Goal: Transaction & Acquisition: Purchase product/service

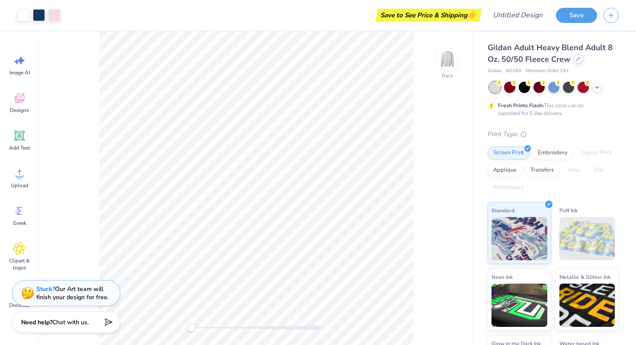
click at [582, 60] on div at bounding box center [579, 59] width 10 height 10
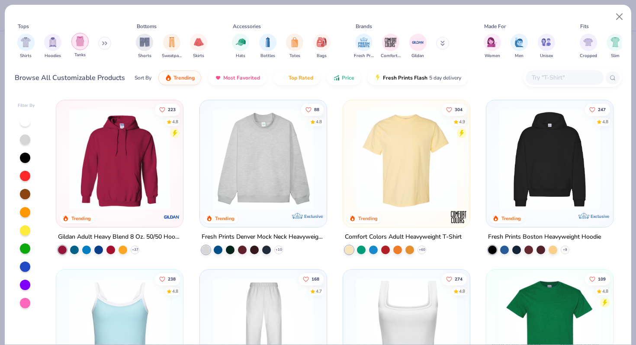
click at [75, 40] on img "filter for Tanks" at bounding box center [80, 41] width 10 height 10
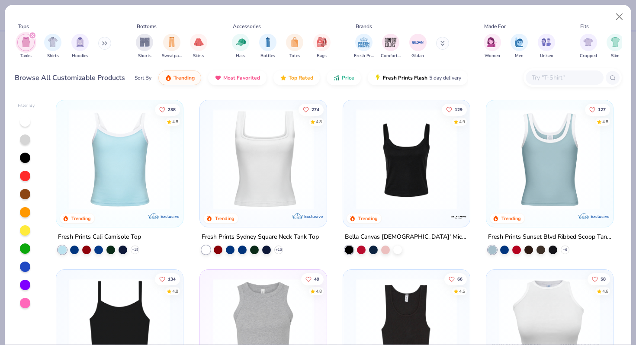
click at [133, 158] on img at bounding box center [120, 159] width 110 height 101
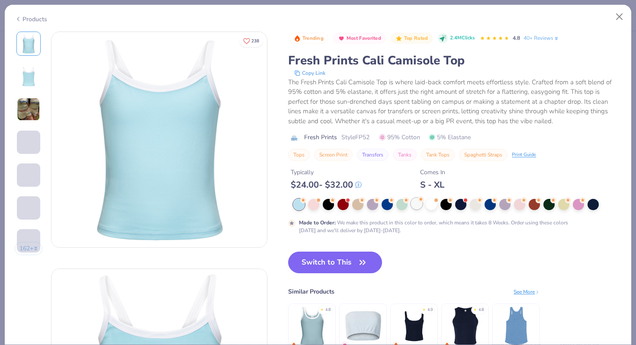
click at [420, 206] on div at bounding box center [416, 203] width 11 height 11
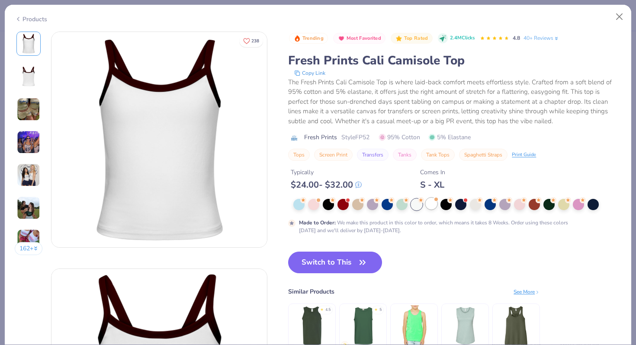
click at [433, 203] on div at bounding box center [431, 203] width 11 height 11
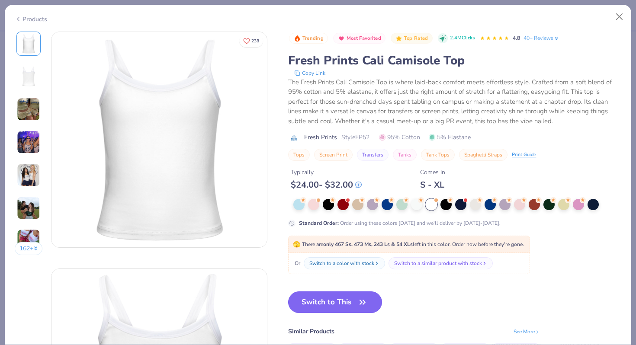
click at [318, 311] on button "Switch to This" at bounding box center [335, 303] width 94 height 22
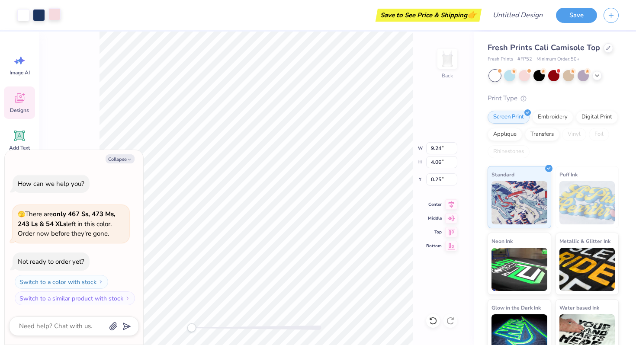
click at [54, 12] on div at bounding box center [54, 14] width 12 height 12
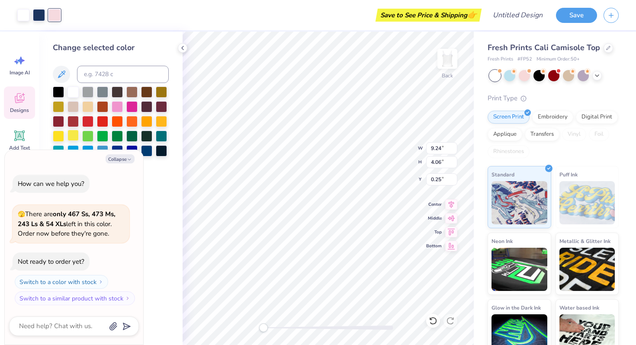
click at [72, 140] on div at bounding box center [73, 135] width 11 height 11
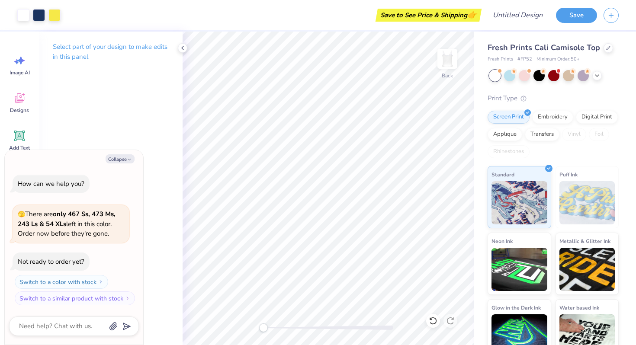
scroll to position [16, 0]
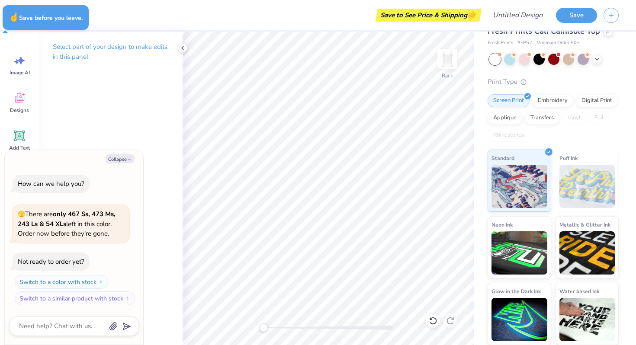
type textarea "x"
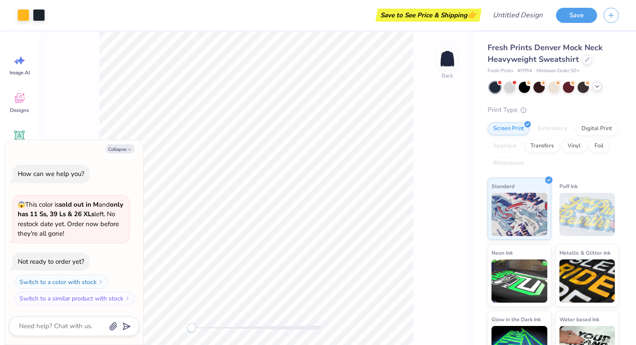
click at [597, 84] on icon at bounding box center [597, 86] width 7 height 7
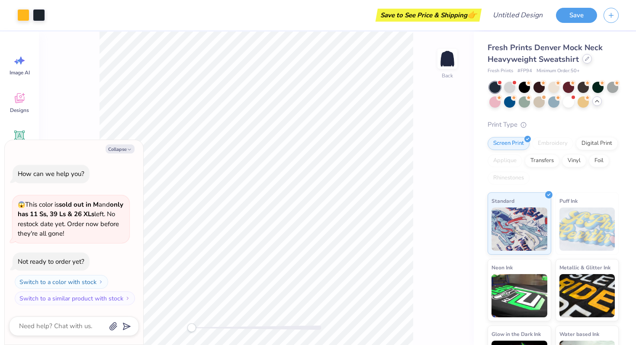
click at [584, 57] on div at bounding box center [588, 59] width 10 height 10
type textarea "x"
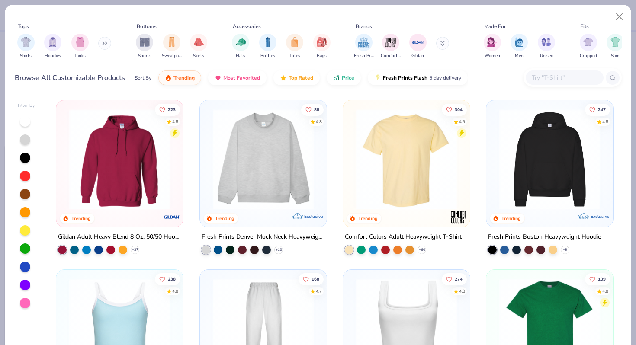
click at [571, 77] on input "text" at bounding box center [564, 78] width 67 height 10
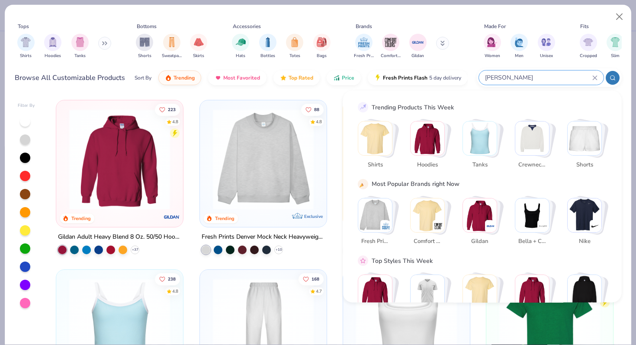
type input "simone"
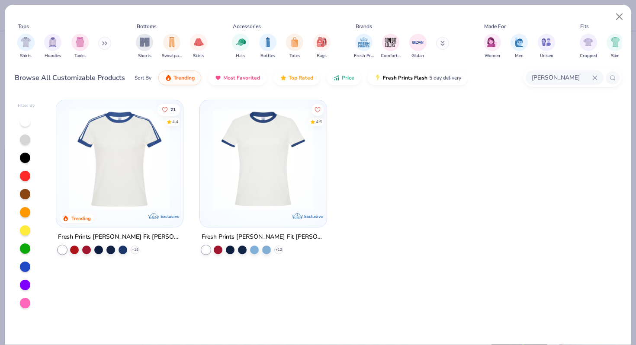
click at [126, 160] on img at bounding box center [120, 159] width 110 height 101
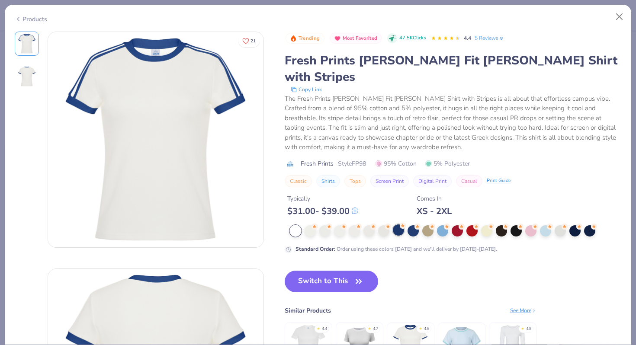
click at [401, 223] on circle at bounding box center [403, 226] width 6 height 6
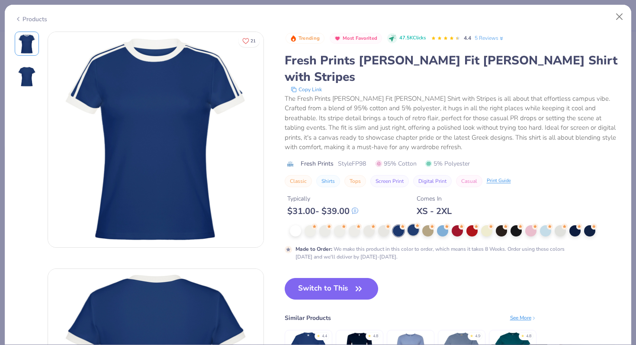
click at [410, 225] on div at bounding box center [413, 230] width 11 height 11
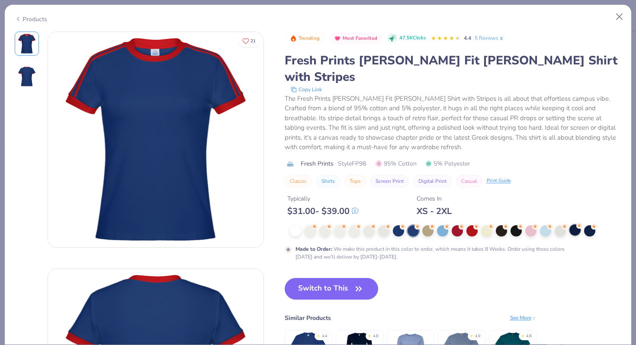
click at [579, 225] on div at bounding box center [575, 230] width 11 height 11
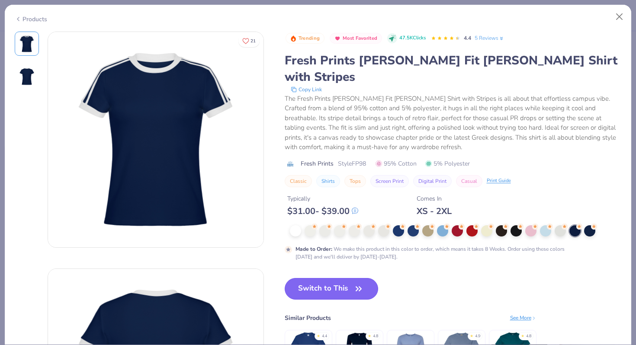
click at [320, 279] on button "Switch to This" at bounding box center [332, 289] width 94 height 22
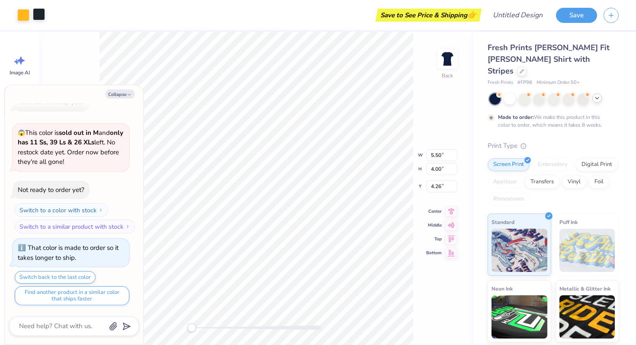
click at [39, 18] on div at bounding box center [39, 14] width 12 height 12
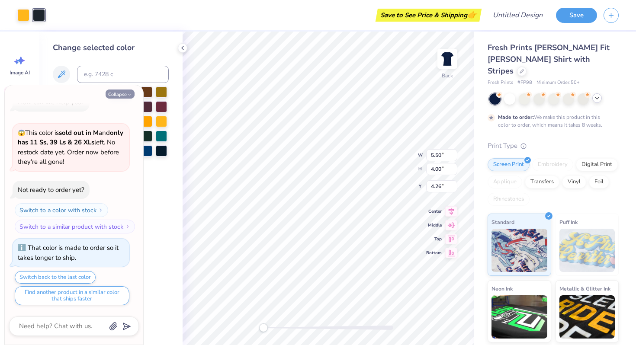
click at [130, 93] on icon "button" at bounding box center [129, 94] width 5 height 5
type textarea "x"
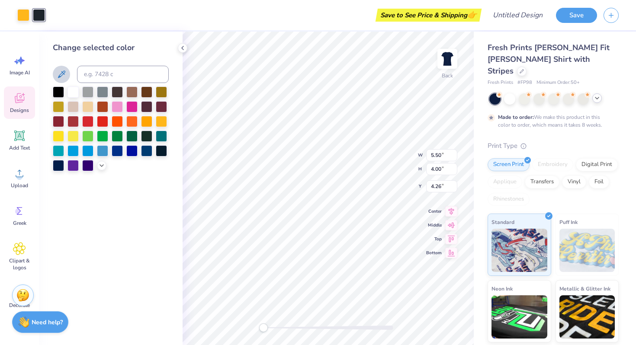
click at [63, 71] on icon at bounding box center [61, 74] width 10 height 10
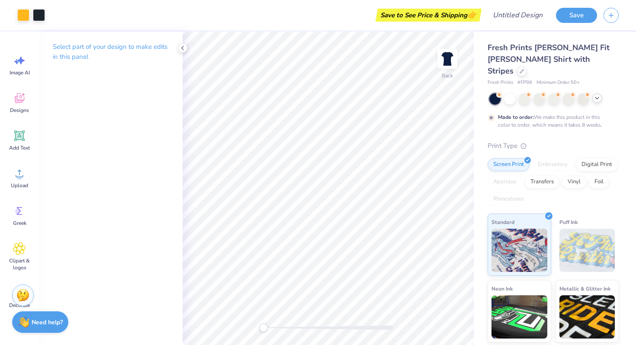
click at [174, 49] on div "Select part of your design to make edits in this panel" at bounding box center [111, 55] width 144 height 47
click at [179, 42] on div "Select part of your design to make edits in this panel" at bounding box center [111, 55] width 144 height 47
click at [181, 45] on icon at bounding box center [182, 48] width 7 height 7
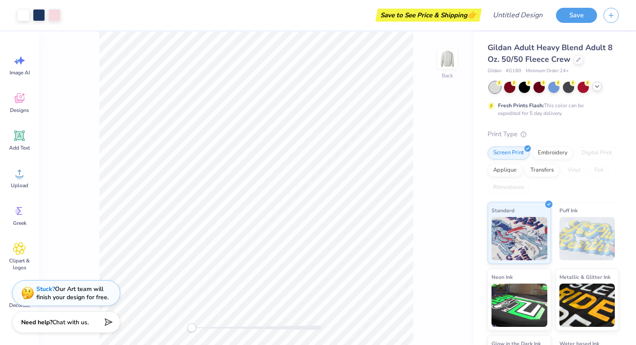
click at [600, 87] on icon at bounding box center [597, 86] width 7 height 7
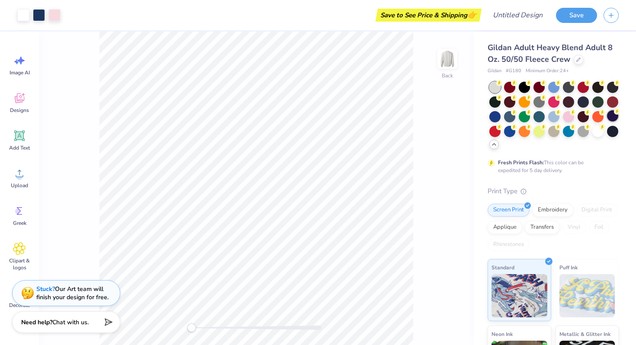
click at [609, 119] on div at bounding box center [612, 115] width 11 height 11
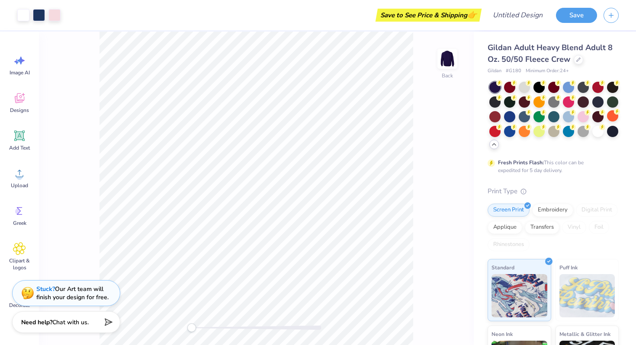
click at [578, 65] on div "Gildan Adult Heavy Blend Adult 8 Oz. 50/50 Fleece Crew" at bounding box center [553, 53] width 131 height 23
click at [578, 62] on div at bounding box center [579, 59] width 10 height 10
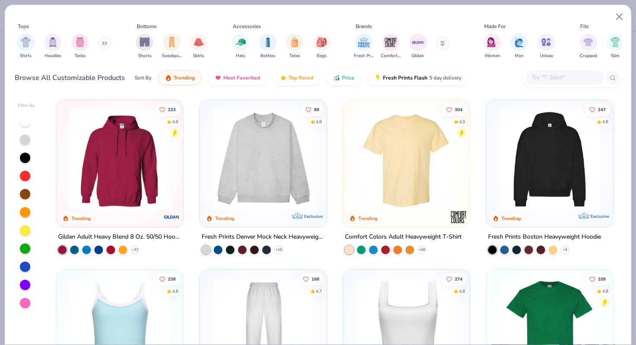
click at [553, 74] on input "text" at bounding box center [564, 78] width 67 height 10
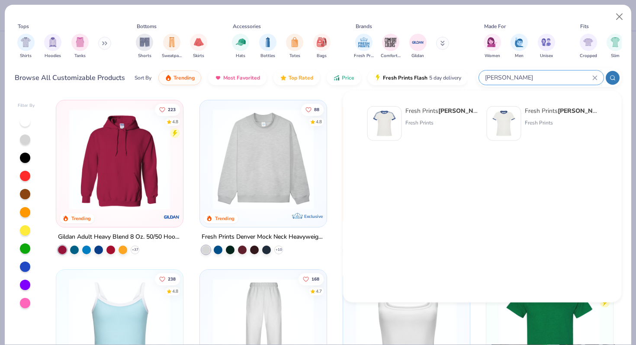
type input "simone"
click at [378, 127] on img at bounding box center [384, 123] width 27 height 27
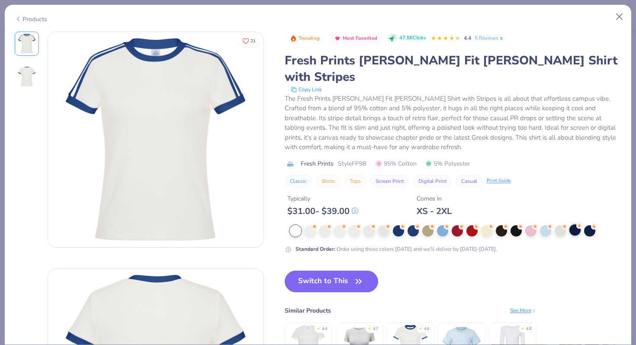
click at [577, 223] on circle at bounding box center [580, 226] width 6 height 6
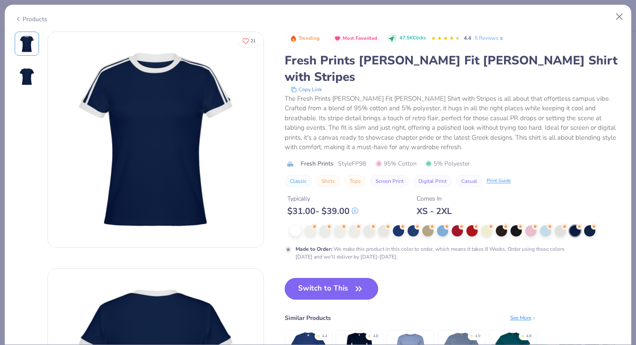
click at [311, 280] on button "Switch to This" at bounding box center [332, 289] width 94 height 22
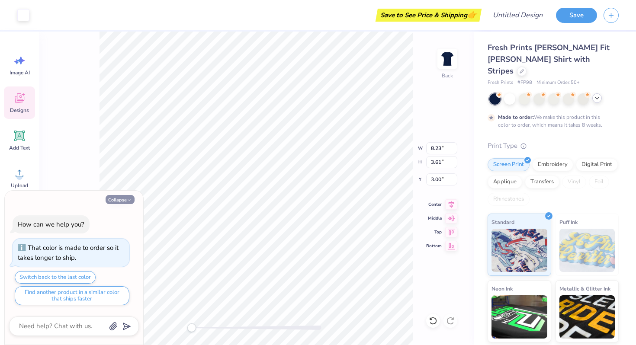
click at [129, 200] on icon "button" at bounding box center [129, 200] width 5 height 5
type textarea "x"
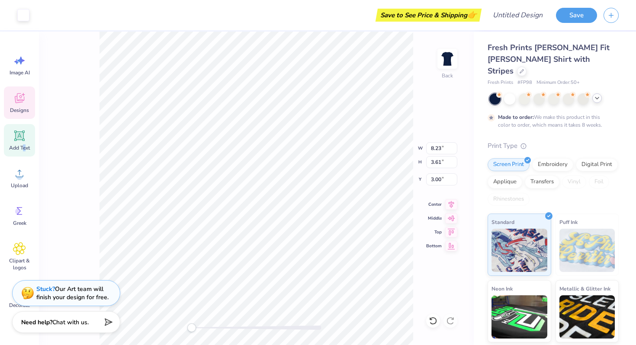
click at [24, 146] on span "Add Text" at bounding box center [19, 148] width 21 height 7
type input "4.53"
type input "1.31"
type input "9.34"
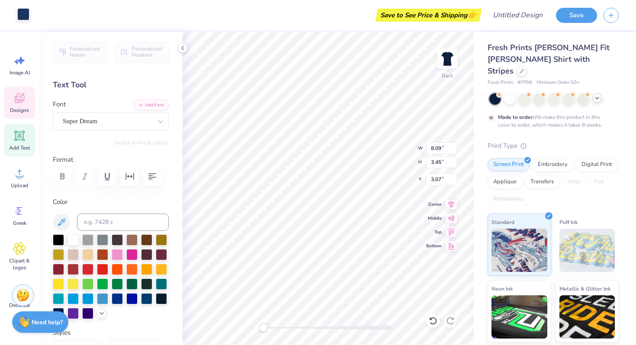
click at [23, 15] on div at bounding box center [23, 14] width 12 height 12
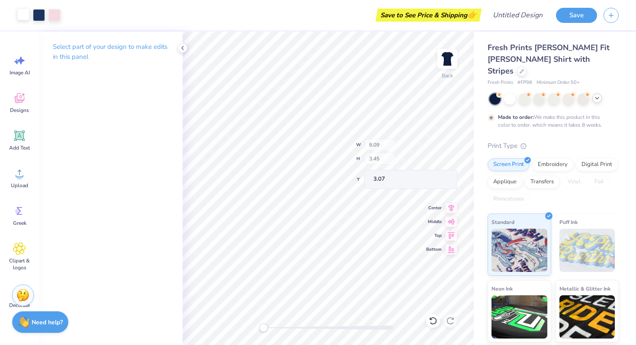
type input "8.23"
type input "3.61"
type input "3.00"
click at [39, 15] on div at bounding box center [39, 14] width 12 height 12
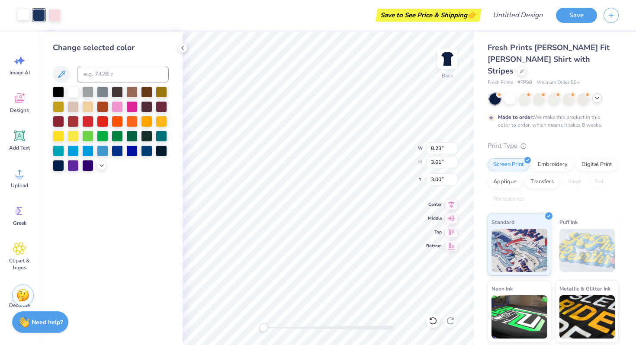
click at [597, 97] on polyline at bounding box center [597, 98] width 3 height 2
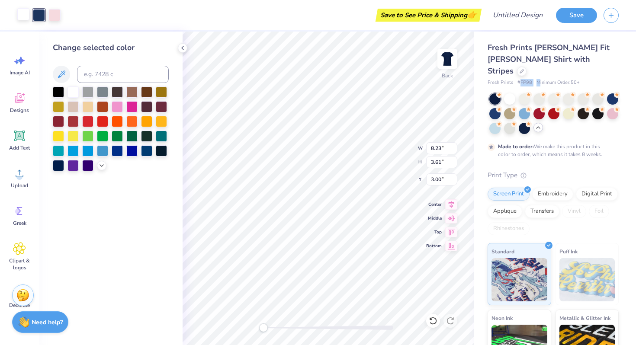
drag, startPoint x: 520, startPoint y: 70, endPoint x: 540, endPoint y: 70, distance: 20.3
click at [540, 79] on div "Fresh Prints # FP98 Minimum Order: 50 +" at bounding box center [553, 82] width 131 height 7
click at [529, 66] on div "Fresh Prints Simone Slim Fit Ringer Shirt with Stripes Fresh Prints # FP98 Mini…" at bounding box center [553, 64] width 131 height 45
drag, startPoint x: 531, startPoint y: 70, endPoint x: 519, endPoint y: 70, distance: 11.7
click at [519, 79] on span "# FP98" at bounding box center [525, 82] width 15 height 7
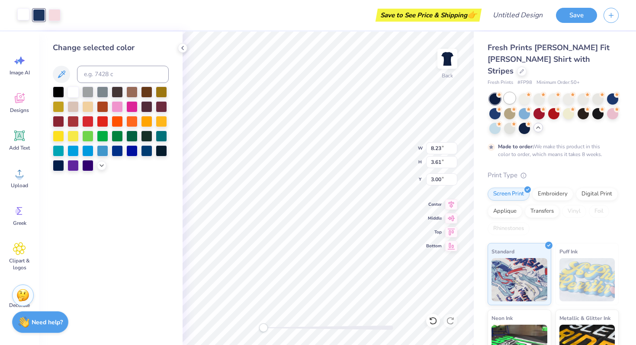
click at [508, 93] on div at bounding box center [509, 98] width 11 height 11
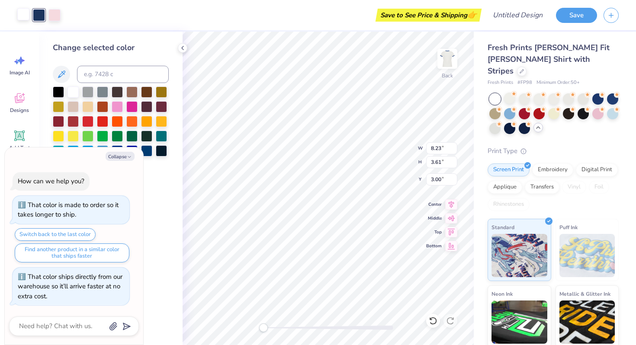
click at [497, 94] on div at bounding box center [495, 99] width 11 height 11
click at [515, 122] on div at bounding box center [509, 127] width 11 height 11
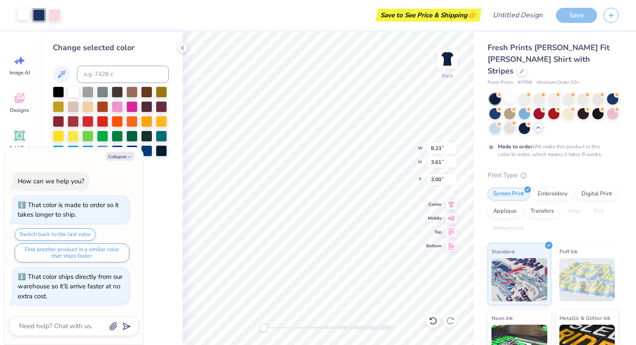
scroll to position [10, 0]
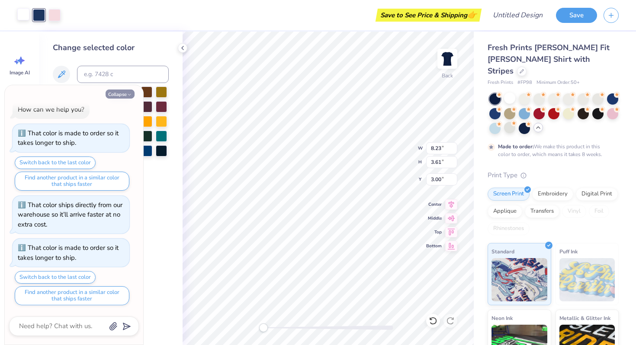
click at [129, 91] on button "Collapse" at bounding box center [120, 94] width 29 height 9
type textarea "x"
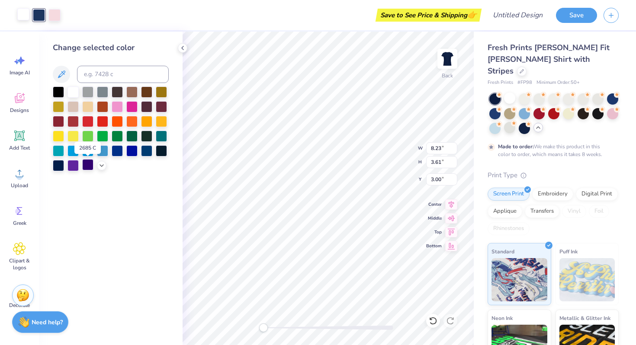
click at [87, 165] on div at bounding box center [87, 164] width 11 height 11
click at [90, 162] on div at bounding box center [87, 164] width 11 height 11
click at [117, 149] on div at bounding box center [117, 150] width 11 height 11
click at [88, 163] on div at bounding box center [87, 164] width 11 height 11
click at [118, 152] on div at bounding box center [117, 150] width 11 height 11
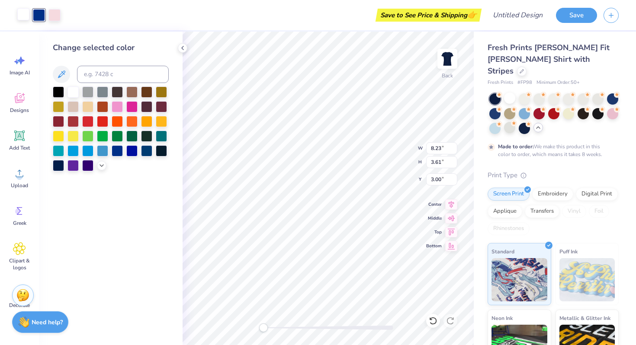
click at [182, 155] on div "Change selected color" at bounding box center [111, 189] width 144 height 314
click at [56, 16] on div at bounding box center [54, 14] width 12 height 12
click at [72, 88] on div at bounding box center [73, 91] width 11 height 11
click at [118, 24] on div "Save to See Price & Shipping 👉" at bounding box center [266, 15] width 428 height 30
click at [91, 16] on div "Save to See Price & Shipping 👉" at bounding box center [266, 15] width 428 height 30
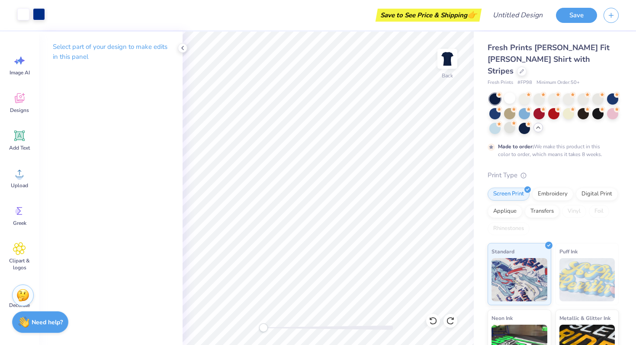
click at [39, 13] on div at bounding box center [39, 14] width 12 height 12
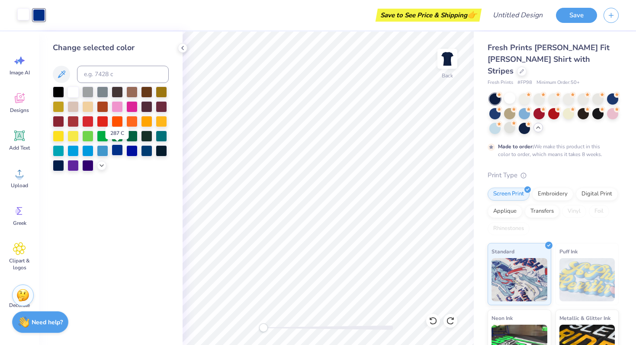
click at [115, 150] on div at bounding box center [117, 150] width 11 height 11
click at [116, 152] on div at bounding box center [117, 150] width 11 height 11
click at [117, 152] on div at bounding box center [117, 150] width 11 height 11
click at [160, 92] on div at bounding box center [161, 91] width 11 height 11
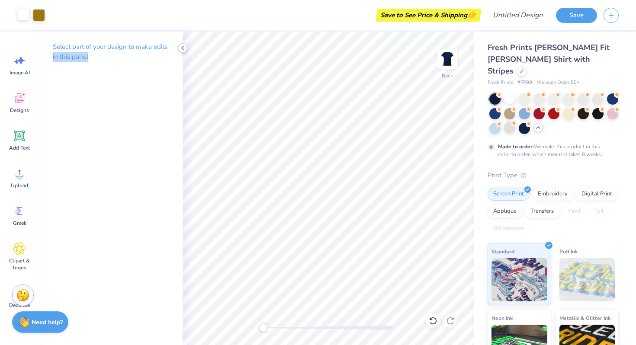
click at [178, 46] on div "Art colors Save to See Price & Shipping 👉 Design Title Save Image AI Designs Ad…" at bounding box center [318, 172] width 636 height 345
click at [44, 13] on div at bounding box center [39, 14] width 12 height 12
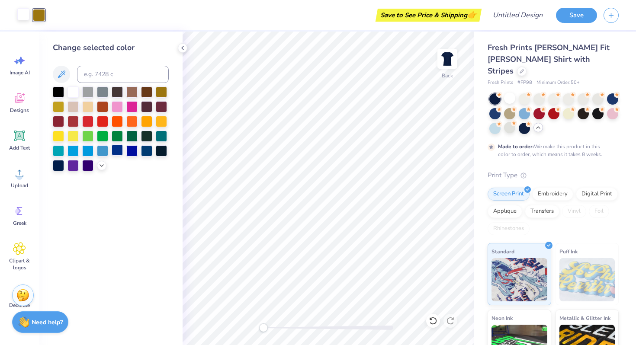
click at [119, 148] on div at bounding box center [117, 150] width 11 height 11
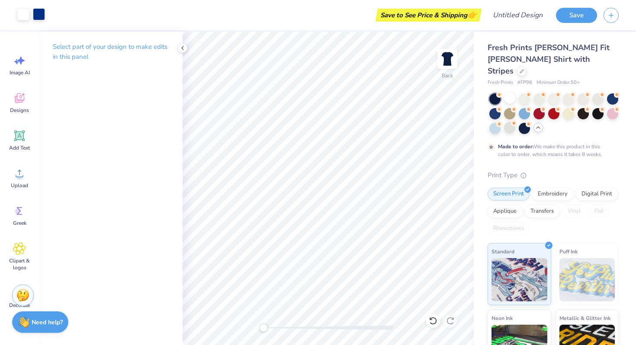
click at [40, 16] on div at bounding box center [39, 14] width 12 height 12
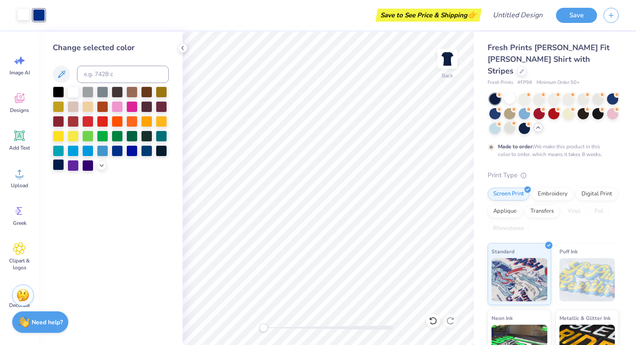
click at [59, 165] on div at bounding box center [58, 164] width 11 height 11
click at [188, 29] on div "Save to See Price & Shipping 👉" at bounding box center [266, 15] width 428 height 30
click at [181, 45] on icon at bounding box center [182, 48] width 7 height 7
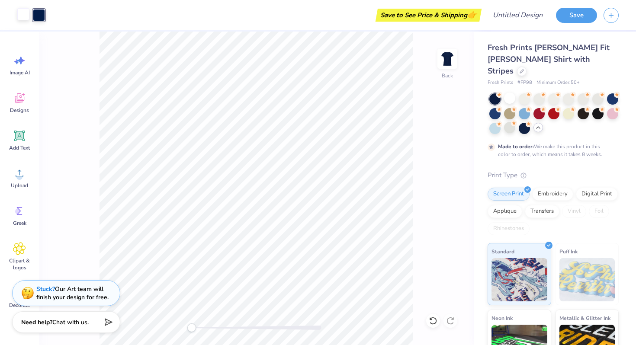
click at [34, 17] on div at bounding box center [39, 15] width 12 height 12
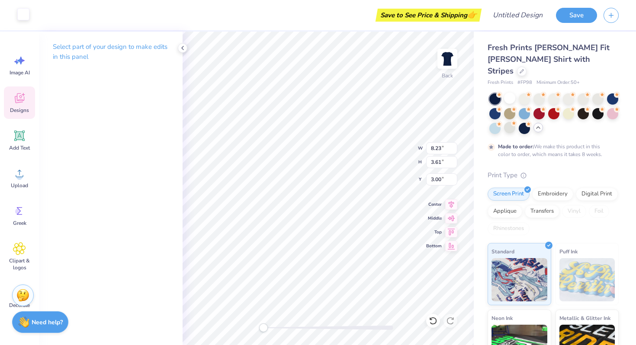
click at [215, 20] on div "Save to See Price & Shipping 👉" at bounding box center [258, 15] width 444 height 30
click at [187, 48] on div at bounding box center [183, 48] width 10 height 10
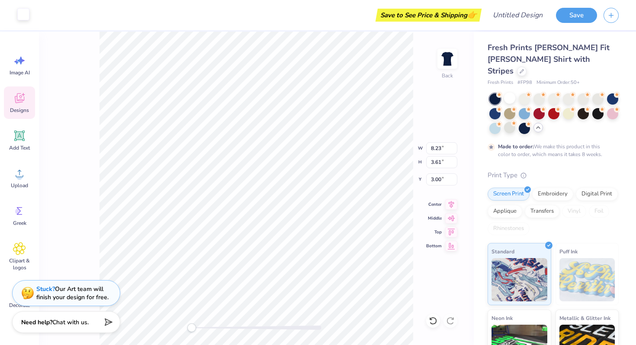
click at [22, 17] on div at bounding box center [23, 14] width 12 height 12
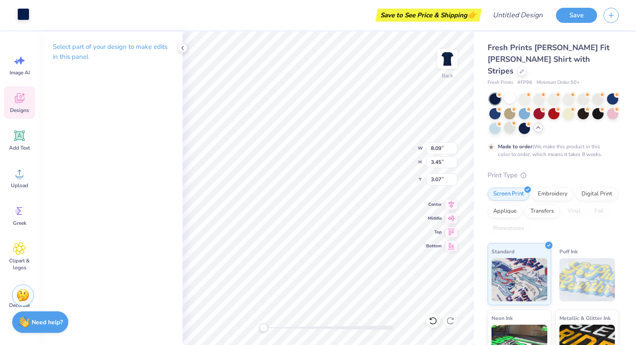
click at [180, 64] on div "Select part of your design to make edits in this panel" at bounding box center [111, 55] width 144 height 47
click at [19, 16] on div at bounding box center [23, 14] width 12 height 12
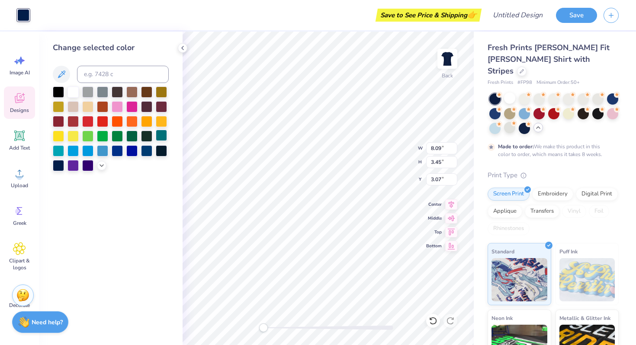
click at [156, 134] on div at bounding box center [161, 135] width 11 height 11
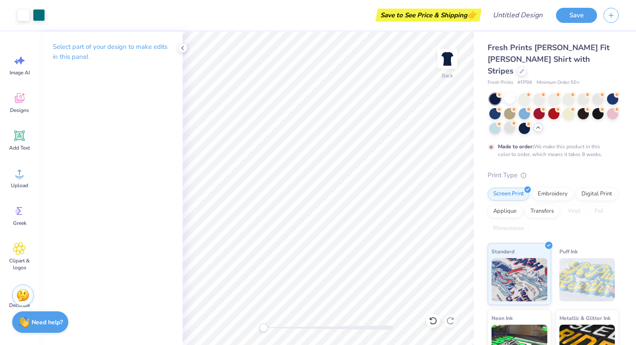
click at [181, 43] on div "Select part of your design to make edits in this panel" at bounding box center [111, 55] width 144 height 47
click at [181, 45] on icon at bounding box center [182, 48] width 7 height 7
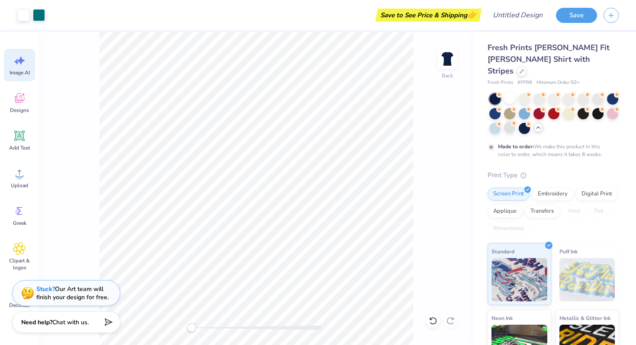
click at [13, 71] on span "Image AI" at bounding box center [20, 72] width 20 height 7
